Goal: Transaction & Acquisition: Obtain resource

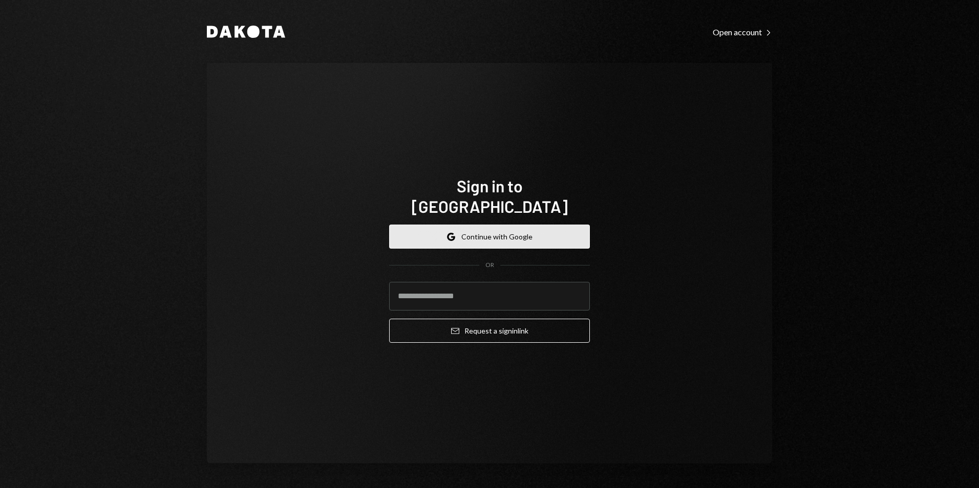
click at [518, 225] on button "Google Continue with Google" at bounding box center [489, 237] width 201 height 24
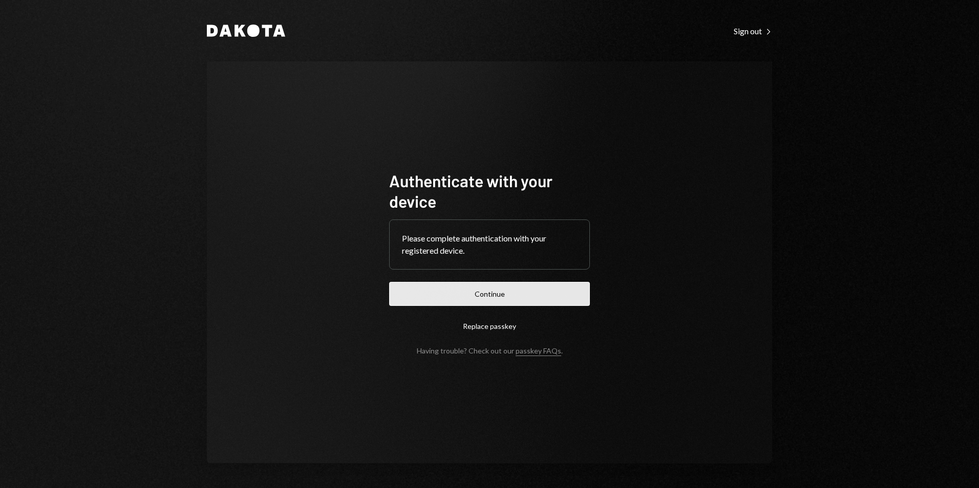
click at [480, 298] on button "Continue" at bounding box center [489, 294] width 201 height 24
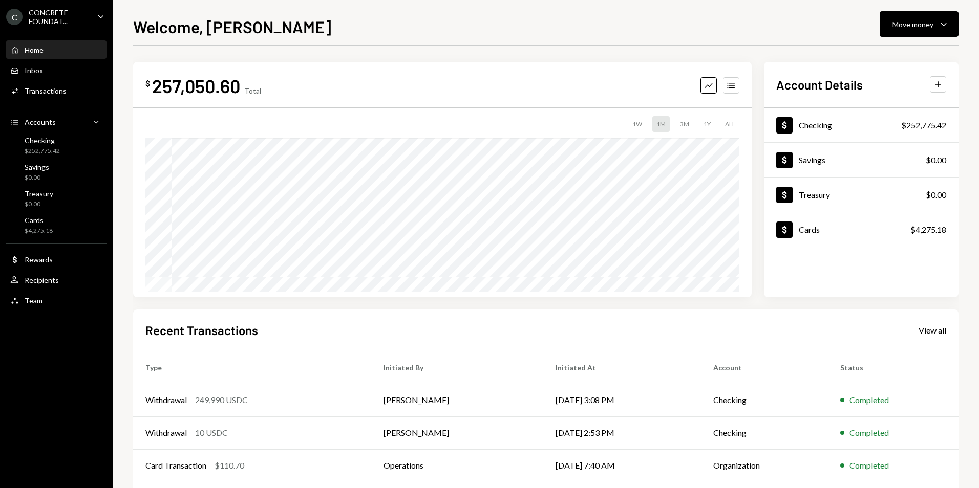
click at [93, 18] on div "C CONCRETE FOUNDAT... Caret Down" at bounding box center [56, 16] width 113 height 17
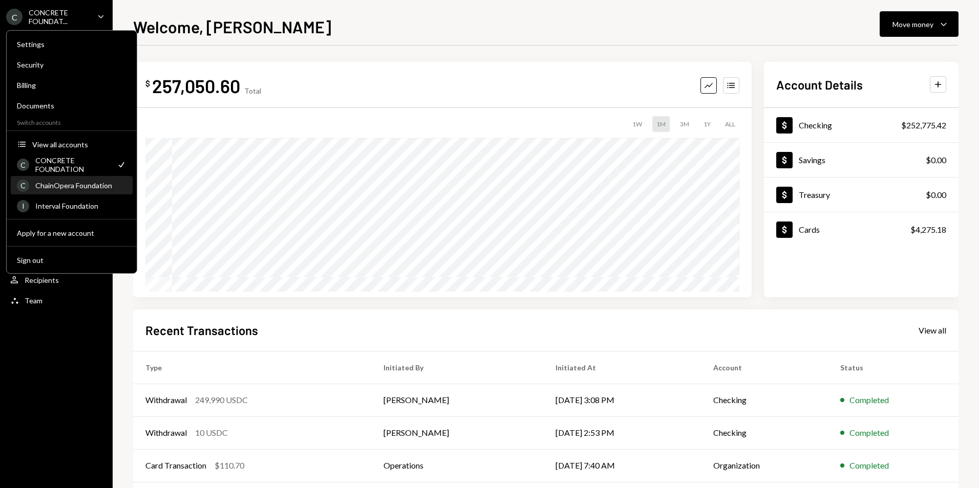
click at [90, 187] on div "ChainOpera Foundation" at bounding box center [80, 185] width 91 height 9
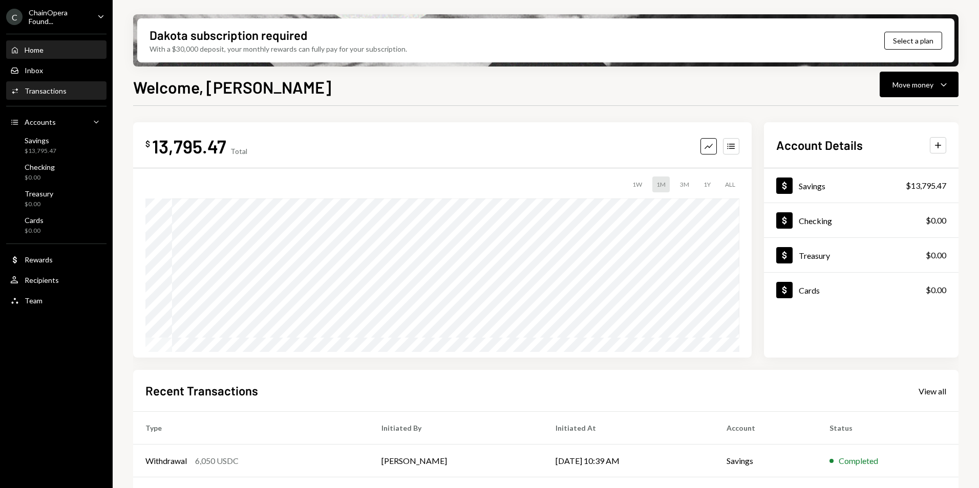
click at [76, 87] on div "Activities Transactions" at bounding box center [56, 91] width 92 height 9
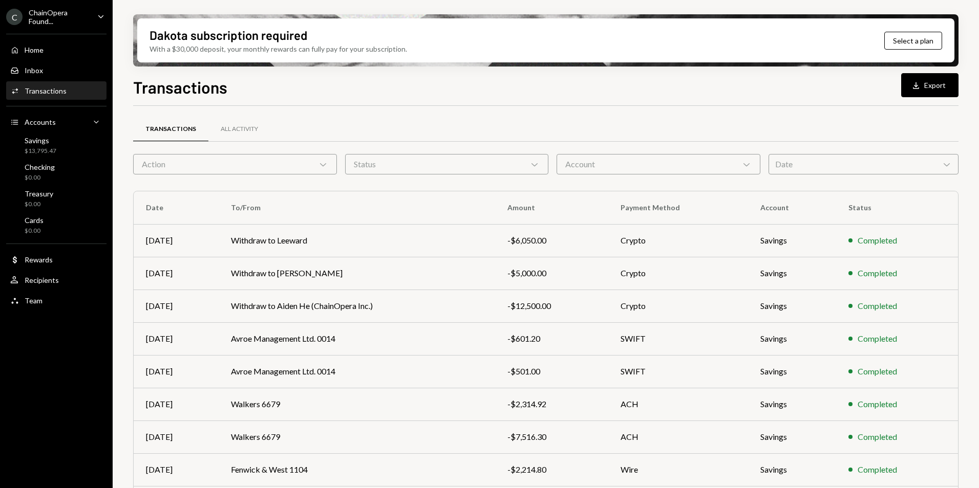
click at [935, 166] on div "Date Chevron Down" at bounding box center [863, 164] width 190 height 20
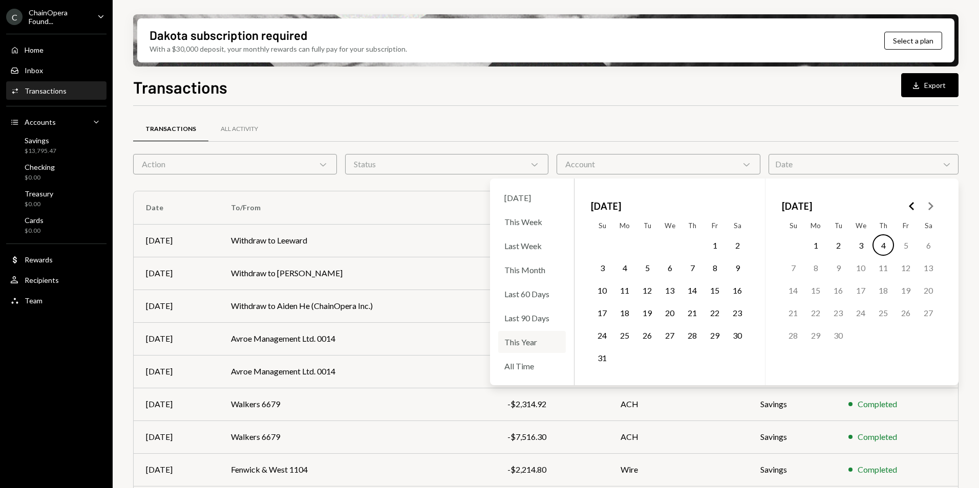
click at [523, 341] on div "This Year" at bounding box center [532, 342] width 68 height 22
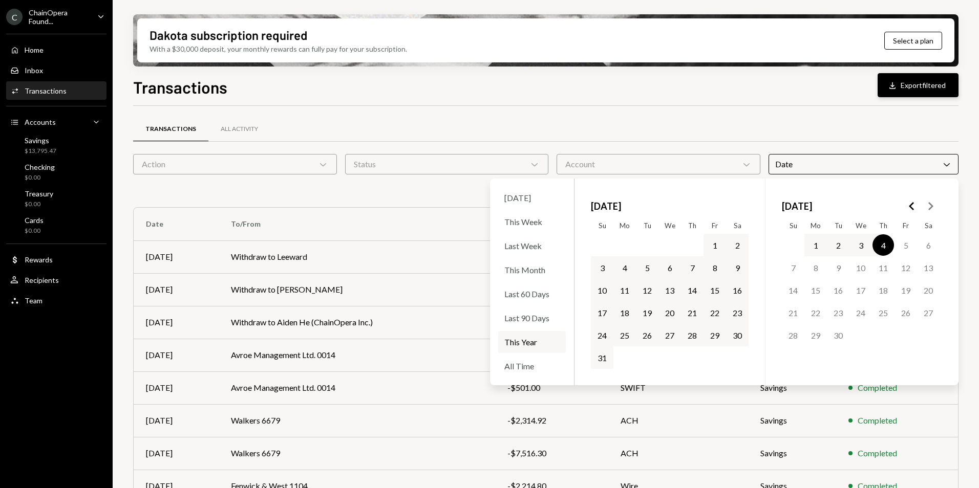
click at [930, 88] on button "Download Export filtered" at bounding box center [918, 85] width 81 height 24
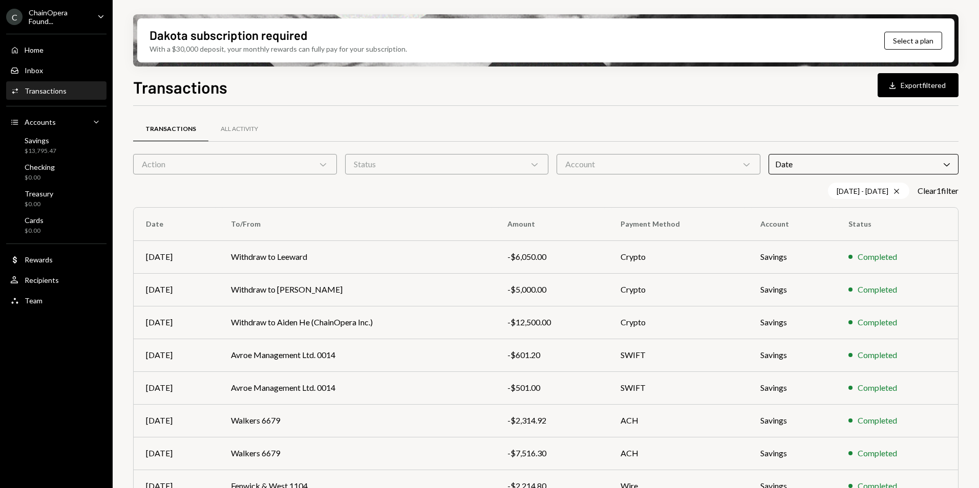
click at [55, 18] on div "ChainOpera Found..." at bounding box center [59, 16] width 60 height 17
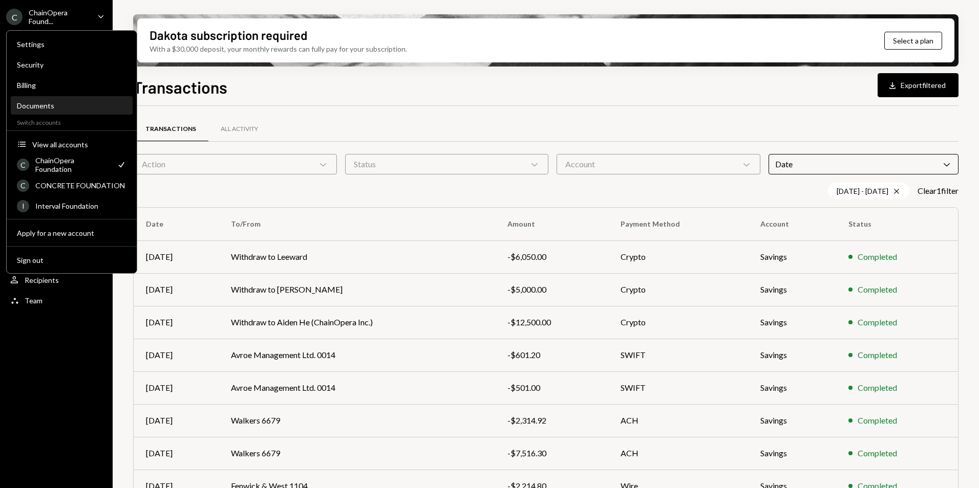
click at [37, 111] on div "Documents" at bounding box center [72, 105] width 110 height 17
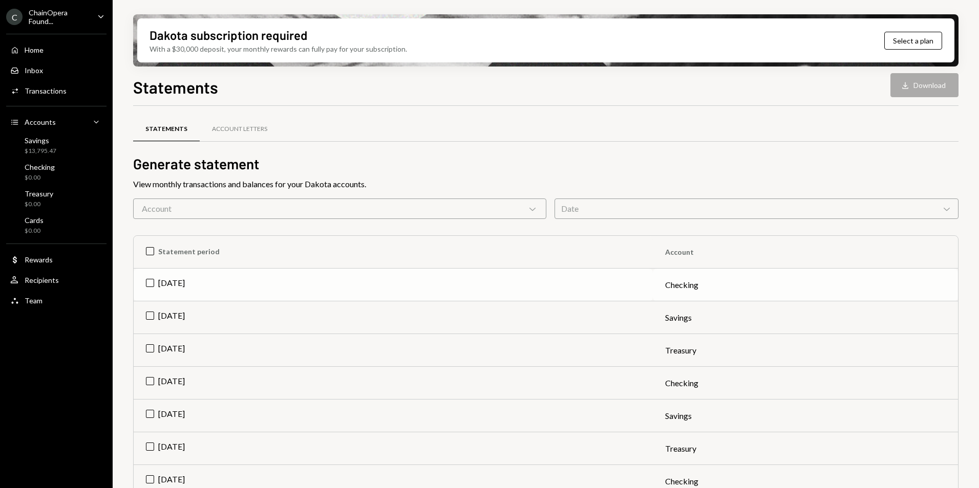
click at [150, 286] on td "[DATE]" at bounding box center [393, 285] width 519 height 33
click at [150, 317] on td "[DATE]" at bounding box center [393, 318] width 519 height 33
click at [928, 92] on button "Download Download (2)" at bounding box center [920, 85] width 78 height 24
click at [152, 349] on td "[DATE]" at bounding box center [393, 350] width 519 height 33
click at [916, 87] on button "Download Download (3)" at bounding box center [920, 85] width 78 height 24
